Goal: Obtain resource: Download file/media

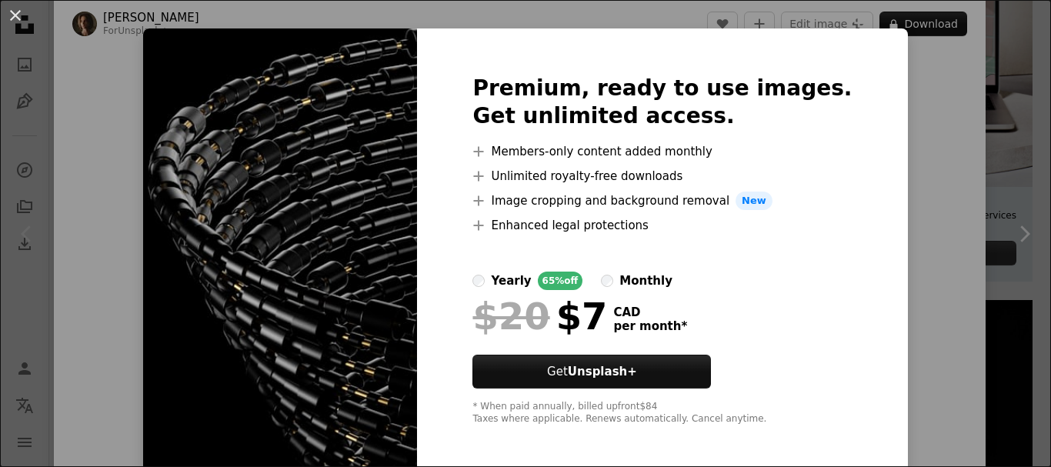
scroll to position [27, 0]
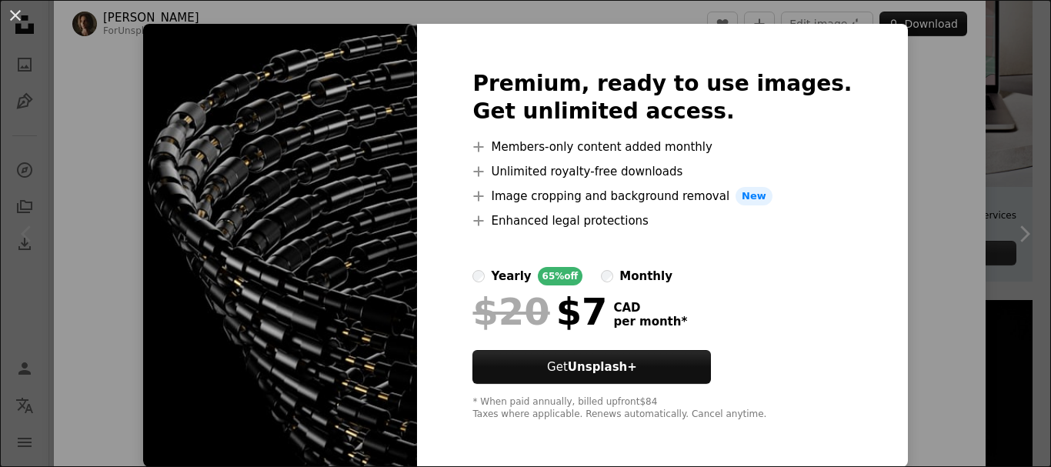
click at [333, 119] on img at bounding box center [280, 245] width 274 height 443
click at [22, 22] on button "An X shape" at bounding box center [15, 15] width 18 height 18
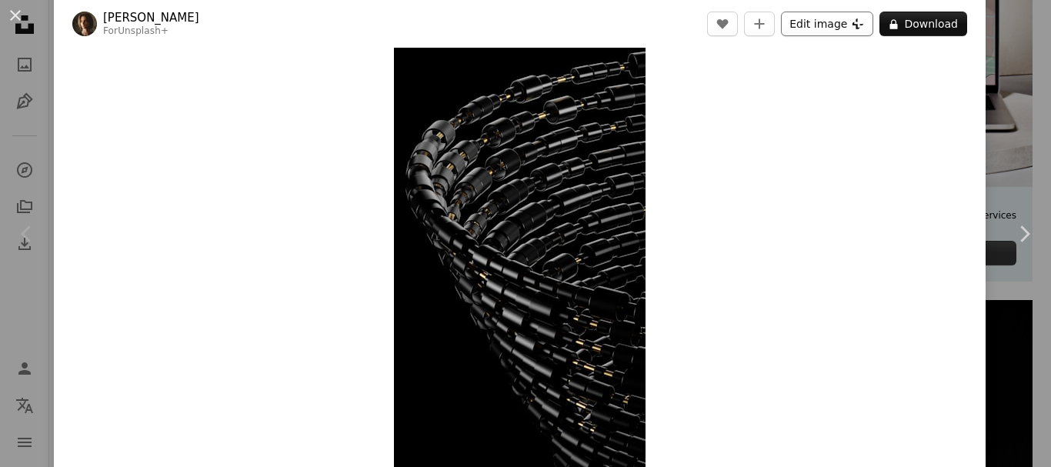
click at [829, 33] on button "Edit image Plus sign for Unsplash+" at bounding box center [827, 24] width 92 height 25
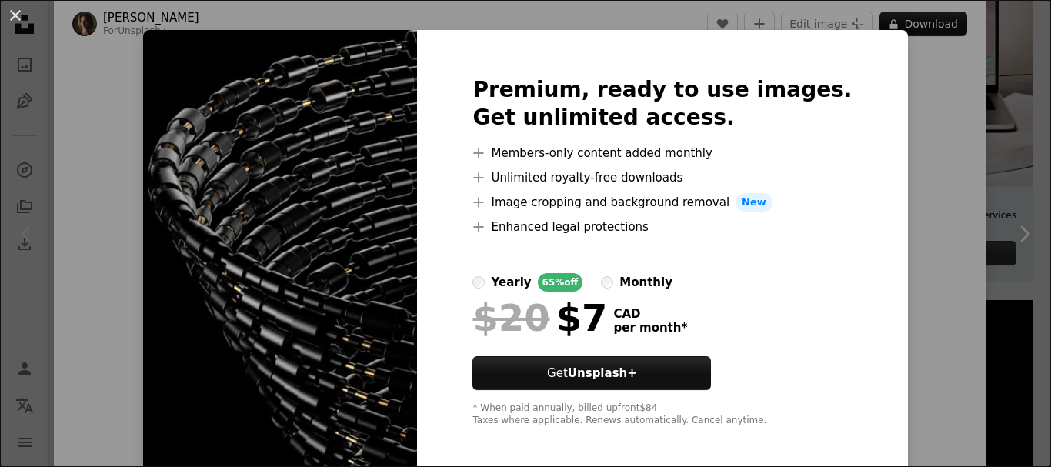
scroll to position [27, 0]
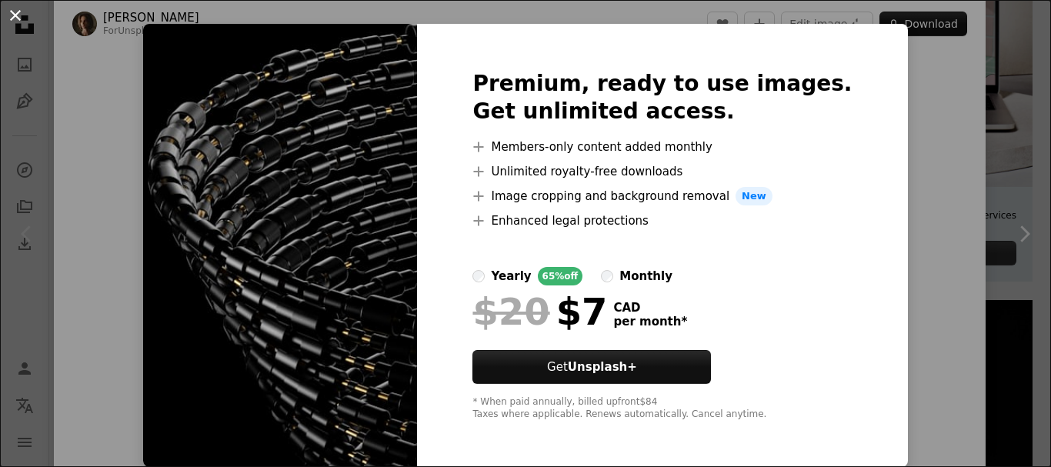
click at [25, 18] on button "An X shape" at bounding box center [15, 15] width 18 height 18
